Goal: Use online tool/utility: Utilize a website feature to perform a specific function

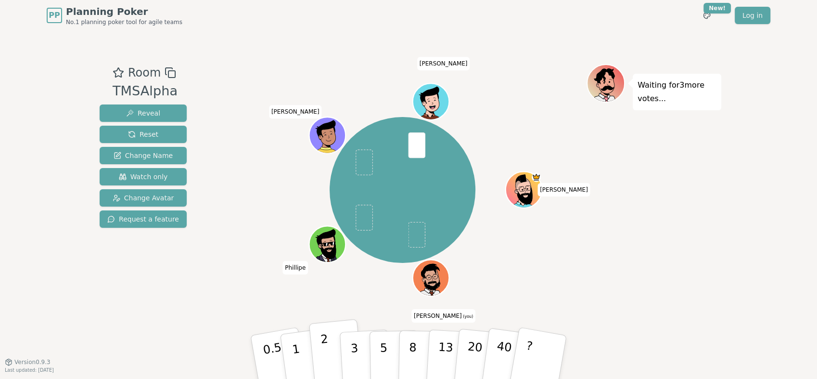
click at [327, 349] on p "2" at bounding box center [326, 358] width 13 height 52
click at [152, 197] on span "Change Avatar" at bounding box center [144, 198] width 62 height 10
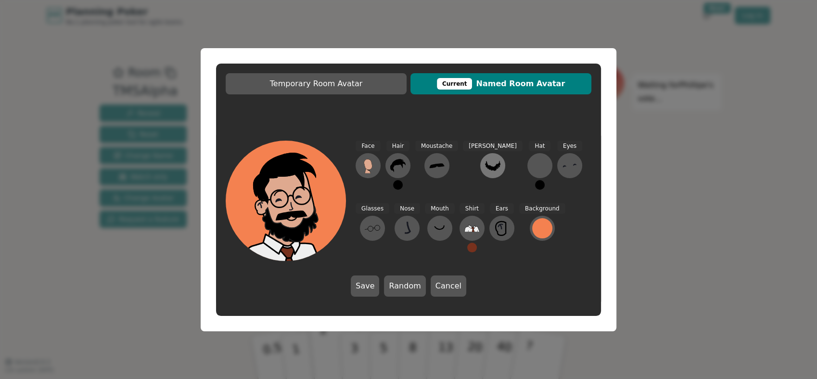
click at [485, 166] on icon at bounding box center [492, 166] width 15 height 10
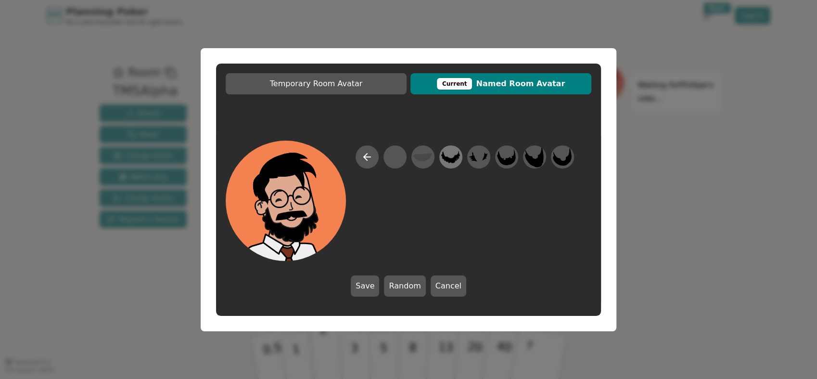
click at [454, 161] on icon at bounding box center [450, 157] width 19 height 13
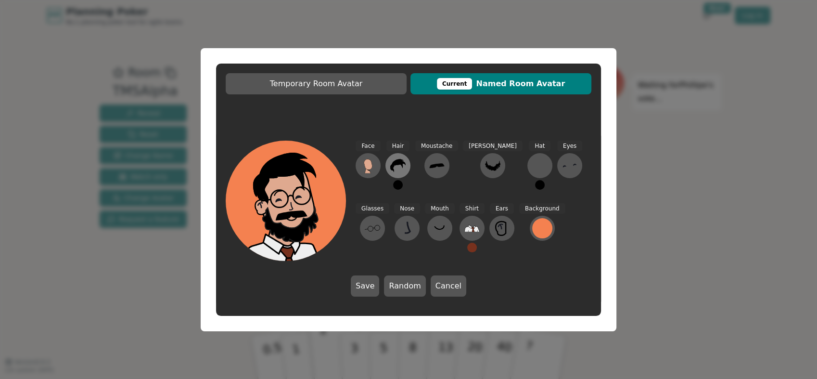
click at [390, 164] on icon at bounding box center [397, 165] width 15 height 15
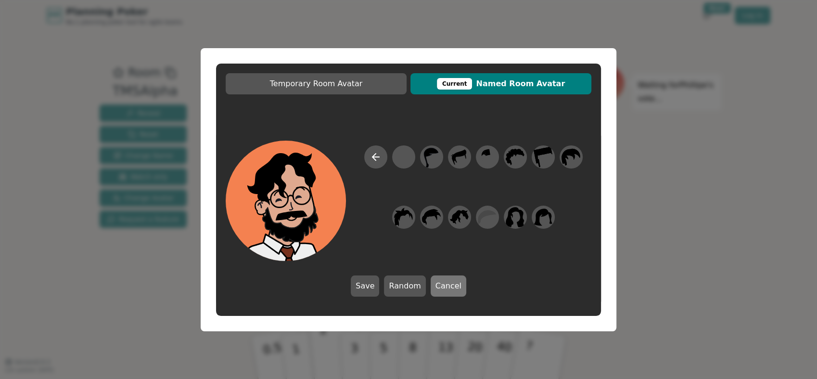
click at [450, 291] on button "Cancel" at bounding box center [449, 285] width 36 height 21
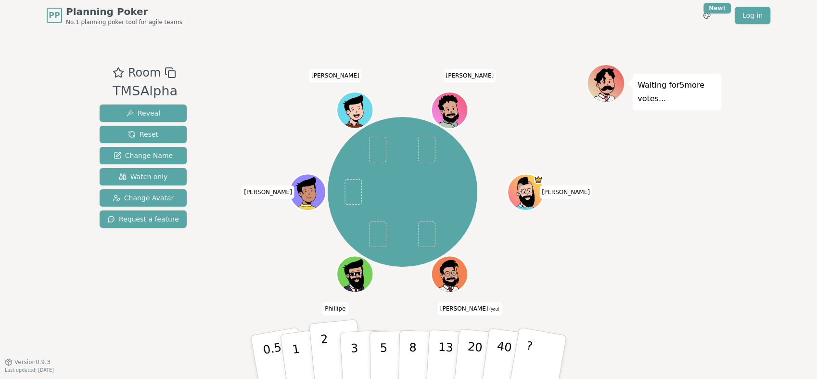
click at [327, 342] on button "2" at bounding box center [336, 357] width 55 height 77
click at [352, 346] on p "3" at bounding box center [355, 358] width 11 height 52
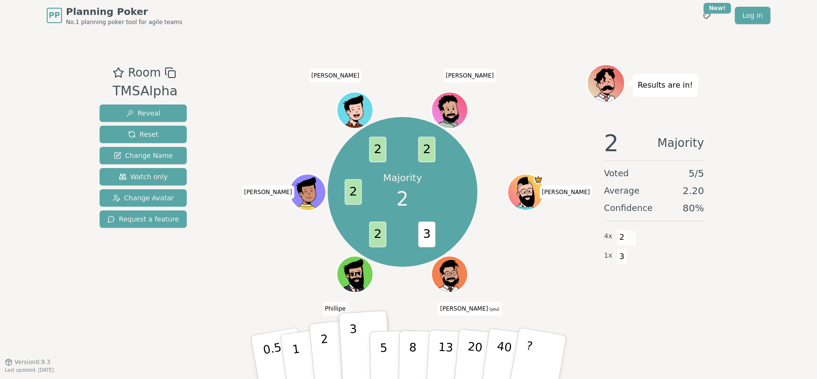
click at [334, 339] on button "2" at bounding box center [336, 357] width 55 height 77
